Goal: Information Seeking & Learning: Find specific fact

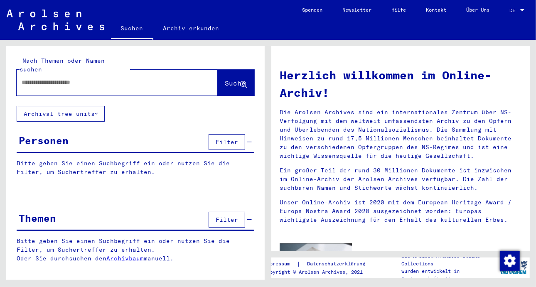
click at [34, 73] on div at bounding box center [105, 82] width 176 height 19
click at [46, 78] on input "text" at bounding box center [107, 82] width 171 height 9
type input "**********"
click at [229, 79] on span "Suche" at bounding box center [235, 83] width 21 height 8
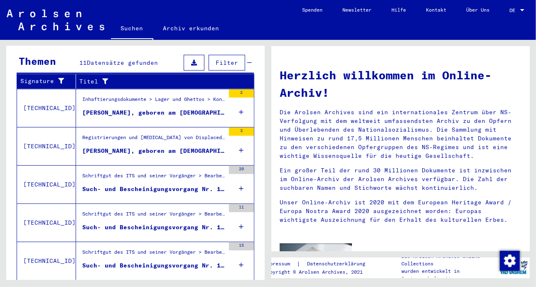
scroll to position [289, 0]
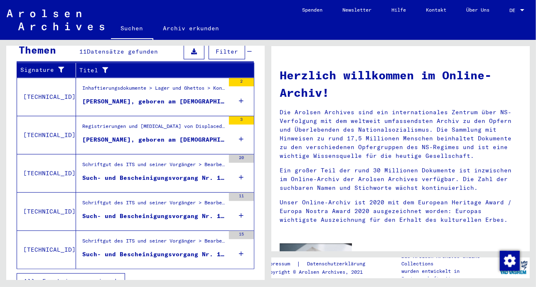
click at [158, 212] on div "Such- und Bescheinigungsvorgang Nr. 1.409.934 für [PERSON_NAME] geboren [DEMOGR…" at bounding box center [153, 216] width 143 height 9
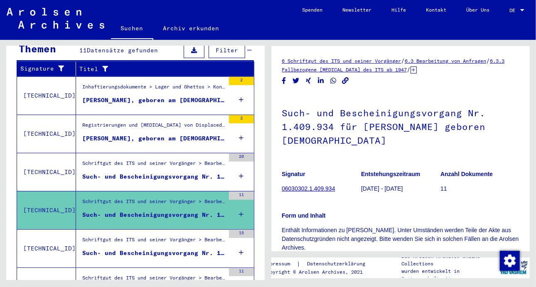
click at [193, 249] on div "Such- und Bescheinigungsvorgang Nr. 1.520.416 für [PERSON_NAME] geboren [DEMOGR…" at bounding box center [153, 253] width 143 height 9
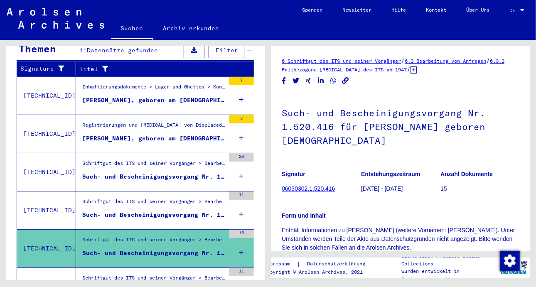
click at [155, 172] on div "Such- und Bescheinigungsvorgang Nr. 1.397.085 für [PERSON_NAME] geboren [DEMOGR…" at bounding box center [153, 176] width 143 height 9
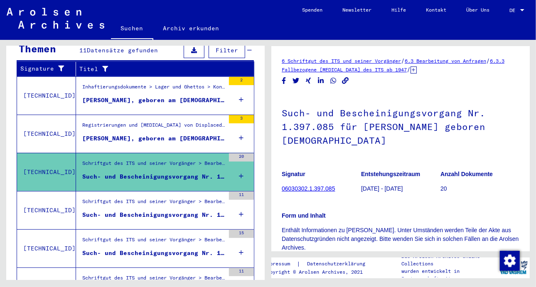
click at [155, 134] on div "[PERSON_NAME], geboren am [DEMOGRAPHIC_DATA], geboren in [GEOGRAPHIC_DATA]" at bounding box center [153, 138] width 143 height 9
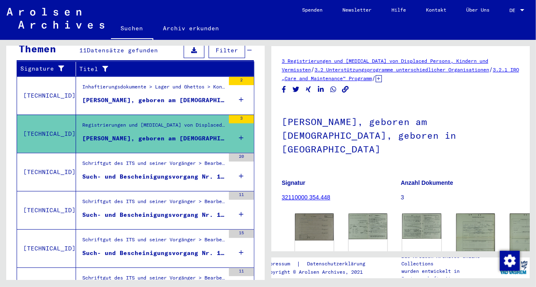
click at [165, 96] on div "[PERSON_NAME], geboren am [DEMOGRAPHIC_DATA], geboren in [GEOGRAPHIC_DATA]" at bounding box center [153, 100] width 143 height 9
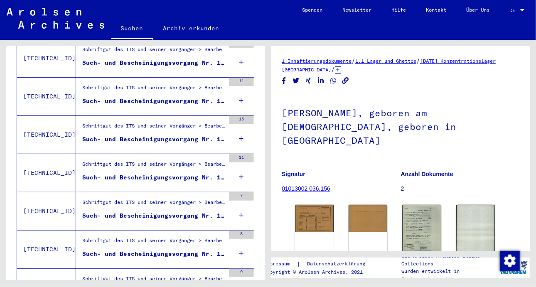
scroll to position [265, 0]
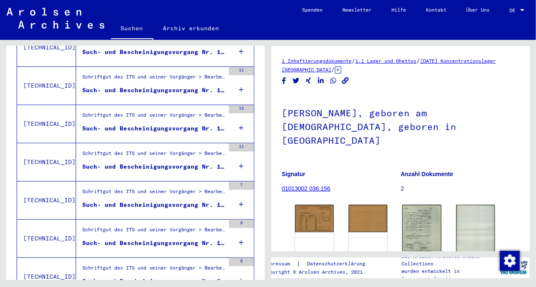
click at [148, 239] on div "Such- und Bescheinigungsvorgang Nr. 136.858 für [PERSON_NAME] geboren [DEMOGRAP…" at bounding box center [153, 243] width 143 height 9
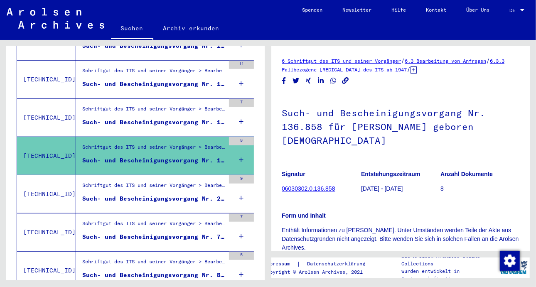
scroll to position [348, 0]
click at [150, 194] on div "Such- und Bescheinigungsvorgang Nr. 2.294.370 für [PERSON_NAME] geboren [DEMOGR…" at bounding box center [153, 198] width 143 height 9
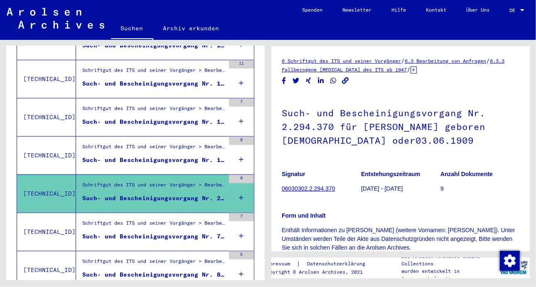
scroll to position [390, 0]
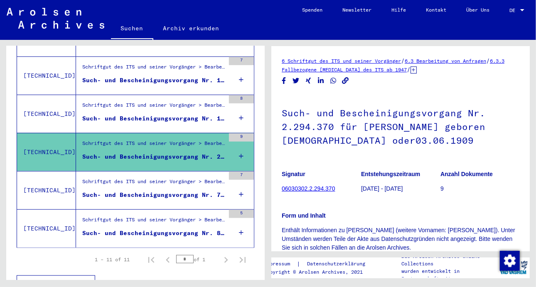
click at [150, 191] on div "Such- und Bescheinigungsvorgang Nr. 784.426 für [PERSON_NAME] geboren [DEMOGRAP…" at bounding box center [153, 195] width 143 height 9
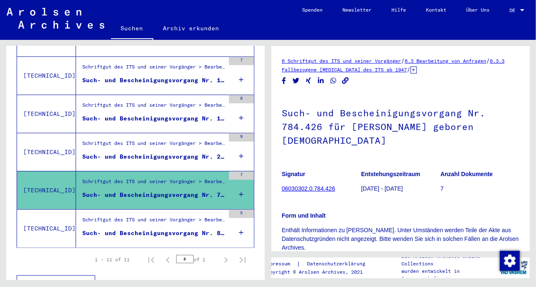
click at [145, 229] on div "Such- und Bescheinigungsvorgang Nr. 877.139 für [PERSON_NAME] geboren [DEMOGRAP…" at bounding box center [153, 233] width 143 height 9
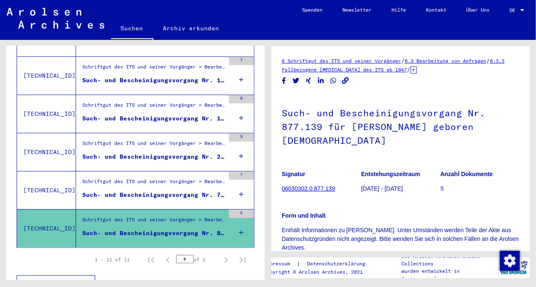
click at [165, 191] on div "Such- und Bescheinigungsvorgang Nr. 784.426 für [PERSON_NAME] geboren [DEMOGRAP…" at bounding box center [153, 195] width 143 height 9
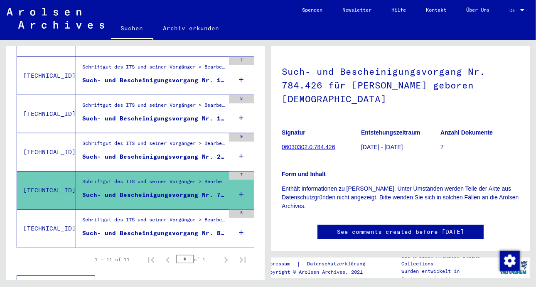
click at [145, 153] on div "Such- und Bescheinigungsvorgang Nr. 2.294.370 für [PERSON_NAME] geboren [DEMOGR…" at bounding box center [153, 157] width 143 height 9
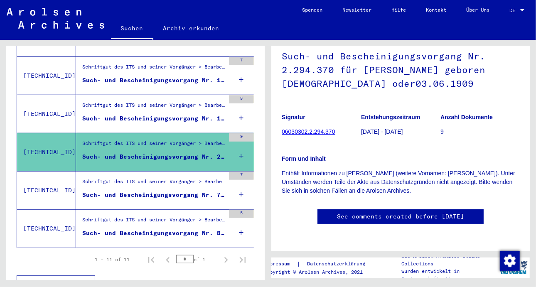
click at [300, 128] on link "06030302.2.294.370" at bounding box center [308, 131] width 53 height 7
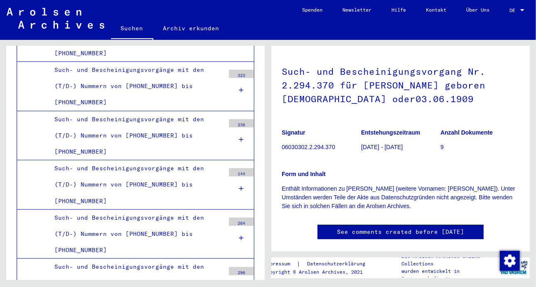
click at [444, 133] on b "Anzahl Dokumente" at bounding box center [467, 132] width 52 height 7
click at [441, 147] on p "9" at bounding box center [480, 147] width 79 height 9
click at [367, 193] on p "Enthält Informationen zu [PERSON_NAME] (weitere Vornamen: [PERSON_NAME]). Unter…" at bounding box center [401, 198] width 238 height 26
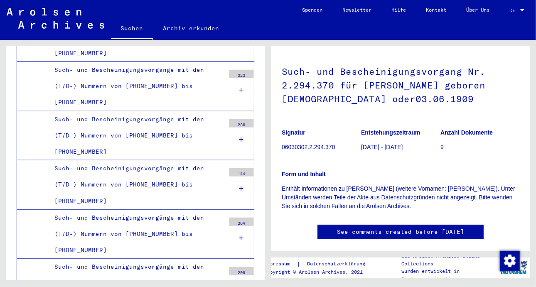
click at [370, 92] on h1 "Such- und Bescheinigungsvorgang Nr. 2.294.370 für [PERSON_NAME] geboren [DEMOGR…" at bounding box center [401, 84] width 238 height 64
click at [378, 84] on h1 "Such- und Bescheinigungsvorgang Nr. 2.294.370 für [PERSON_NAME] geboren [DEMOGR…" at bounding box center [401, 84] width 238 height 64
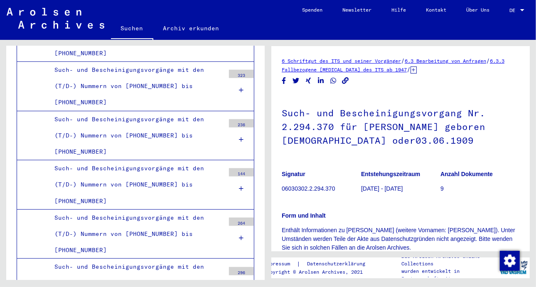
click at [340, 69] on link "6.3.3 Fallbezogene [MEDICAL_DATA] des ITS ab 1947" at bounding box center [393, 65] width 223 height 15
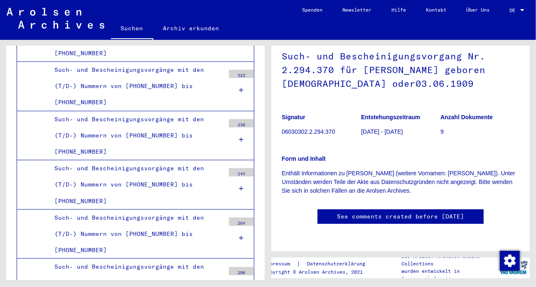
scroll to position [83, 0]
click at [393, 212] on link "See comments created before [DATE]" at bounding box center [400, 216] width 127 height 9
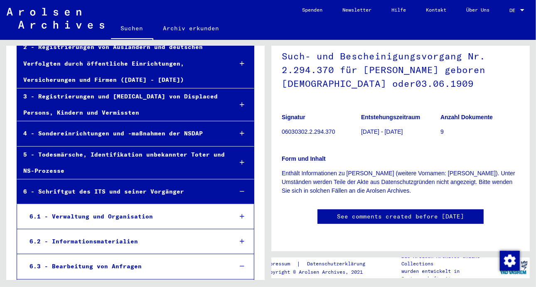
scroll to position [0, 0]
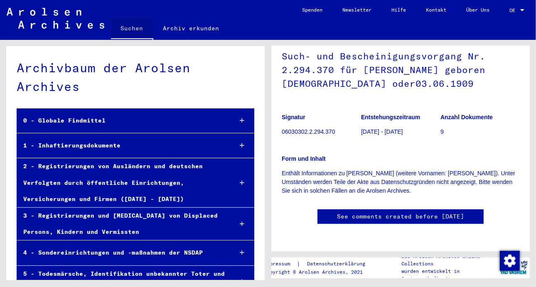
click at [137, 28] on link "Suchen" at bounding box center [132, 29] width 42 height 22
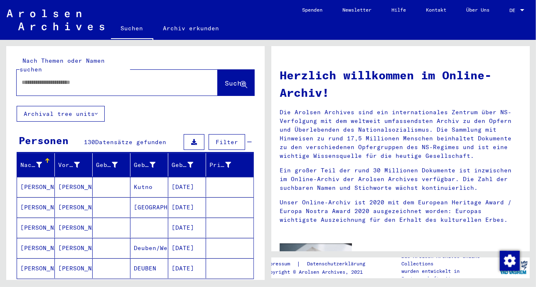
click at [36, 73] on div at bounding box center [105, 82] width 176 height 19
click at [32, 78] on input "text" at bounding box center [107, 82] width 171 height 9
type input "**********"
click at [225, 79] on span "Suche" at bounding box center [235, 83] width 21 height 8
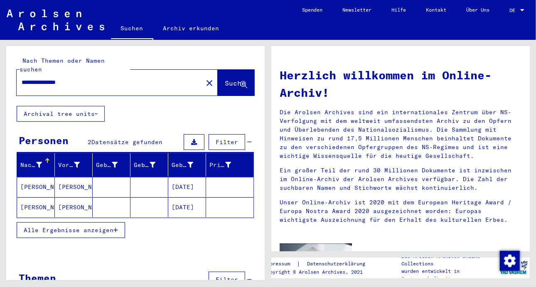
click at [58, 197] on mat-cell "[PERSON_NAME]" at bounding box center [74, 207] width 38 height 20
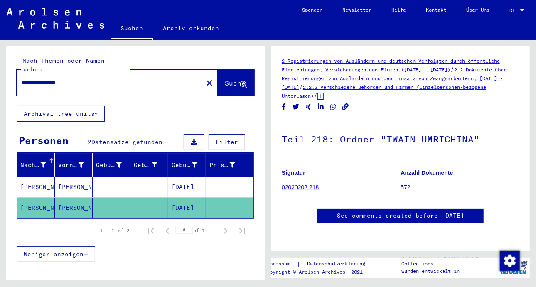
click at [416, 173] on b "Anzahl Dokumente" at bounding box center [427, 173] width 52 height 7
click at [382, 212] on link "See comments created before [DATE]" at bounding box center [400, 216] width 127 height 9
click at [298, 184] on link "02020203 218" at bounding box center [300, 187] width 37 height 7
